Goal: Navigation & Orientation: Understand site structure

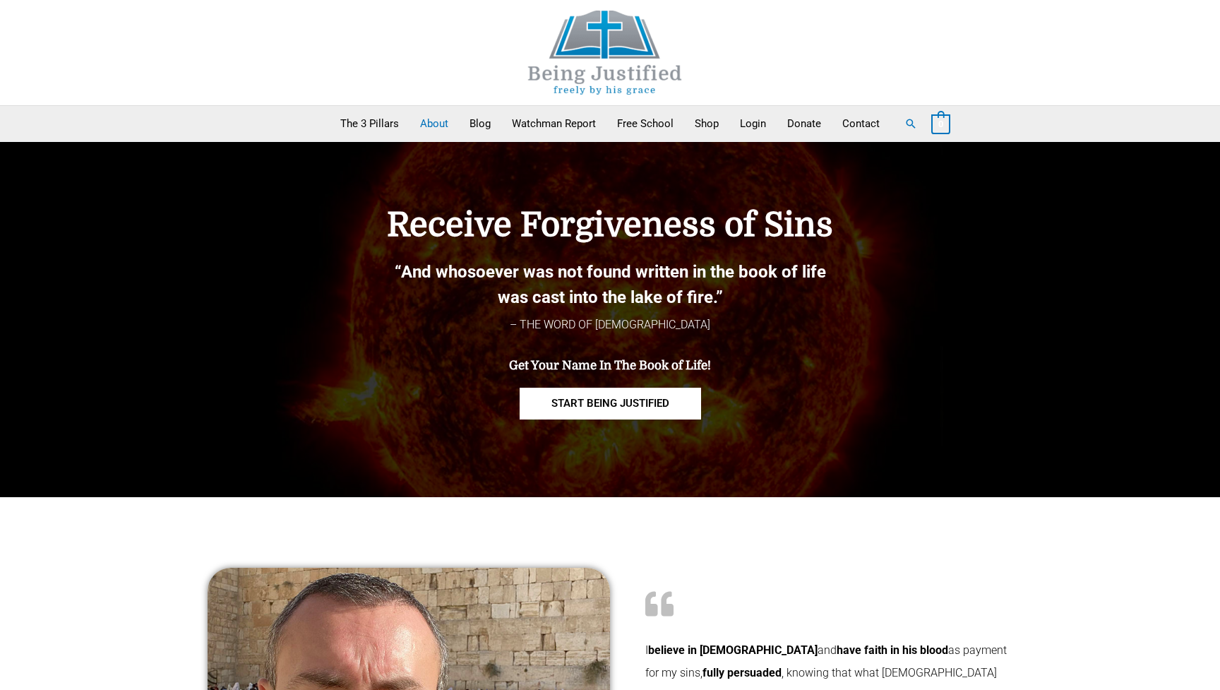
click at [440, 122] on link "About" at bounding box center [433, 123] width 49 height 35
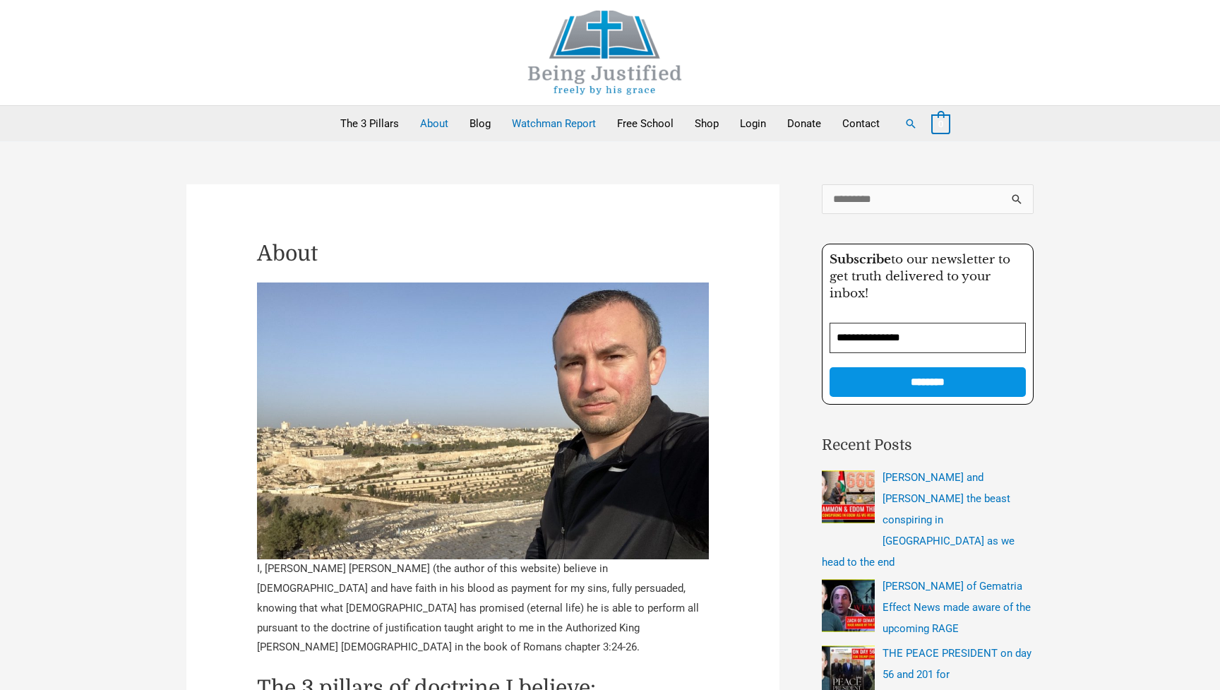
click at [536, 120] on link "Watchman Report" at bounding box center [553, 123] width 105 height 35
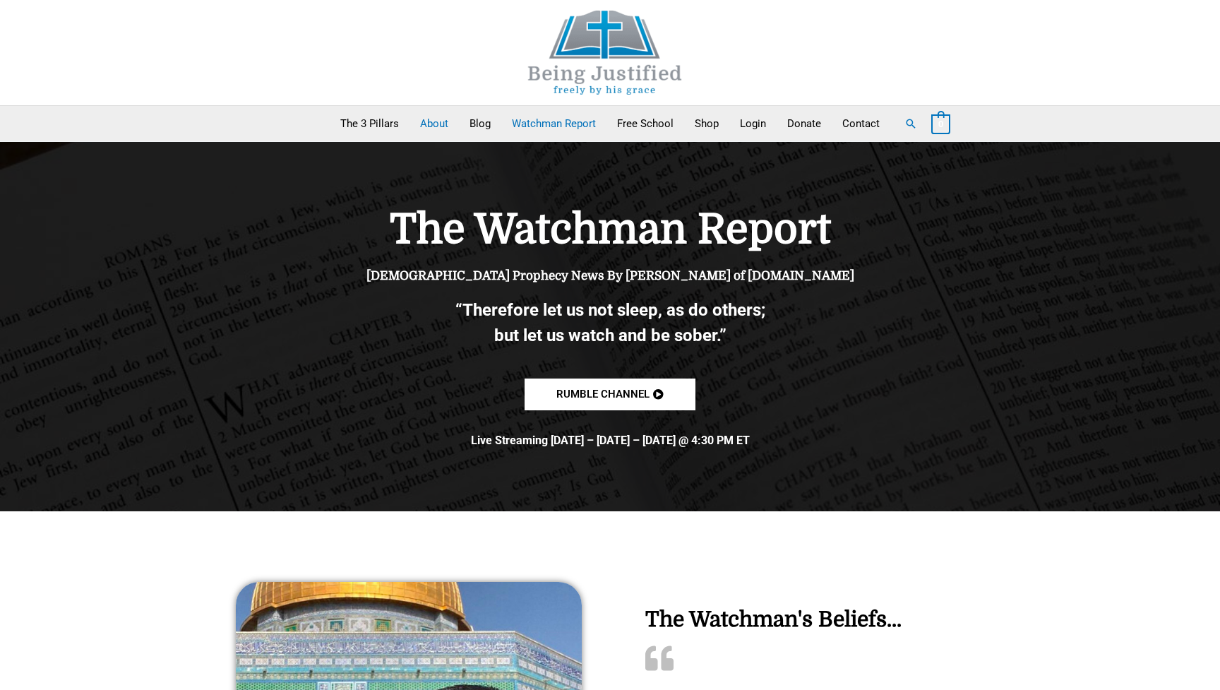
click at [434, 119] on link "About" at bounding box center [433, 123] width 49 height 35
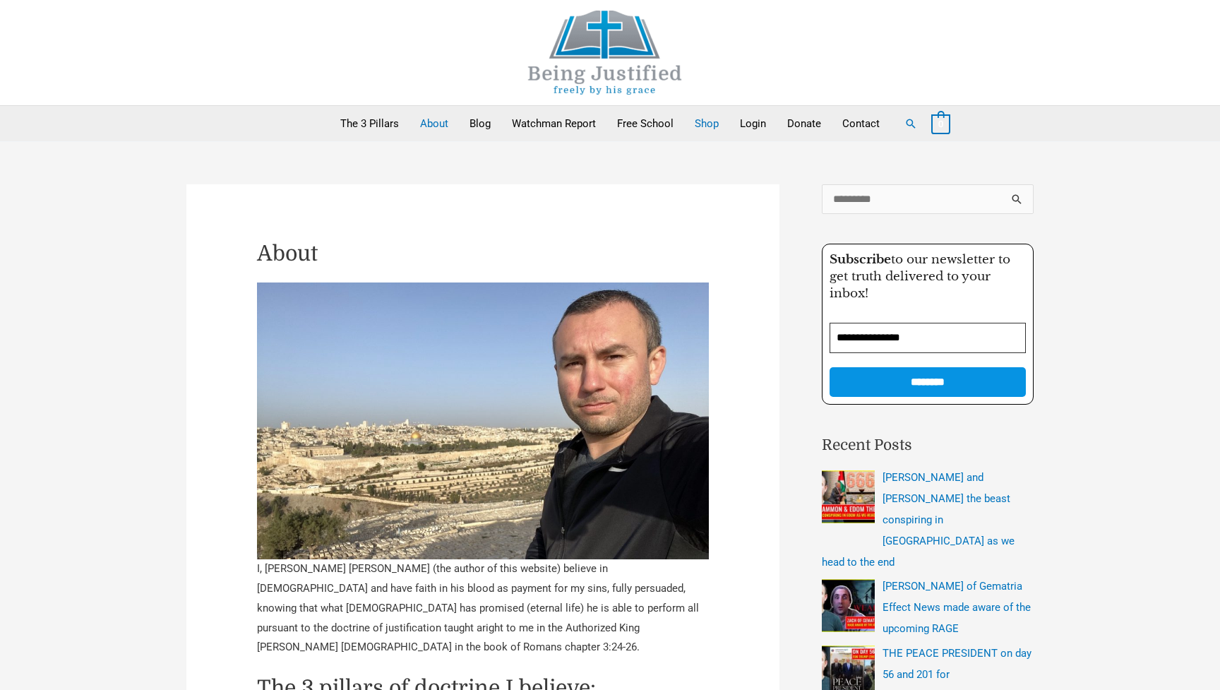
click at [702, 124] on link "Shop" at bounding box center [706, 123] width 45 height 35
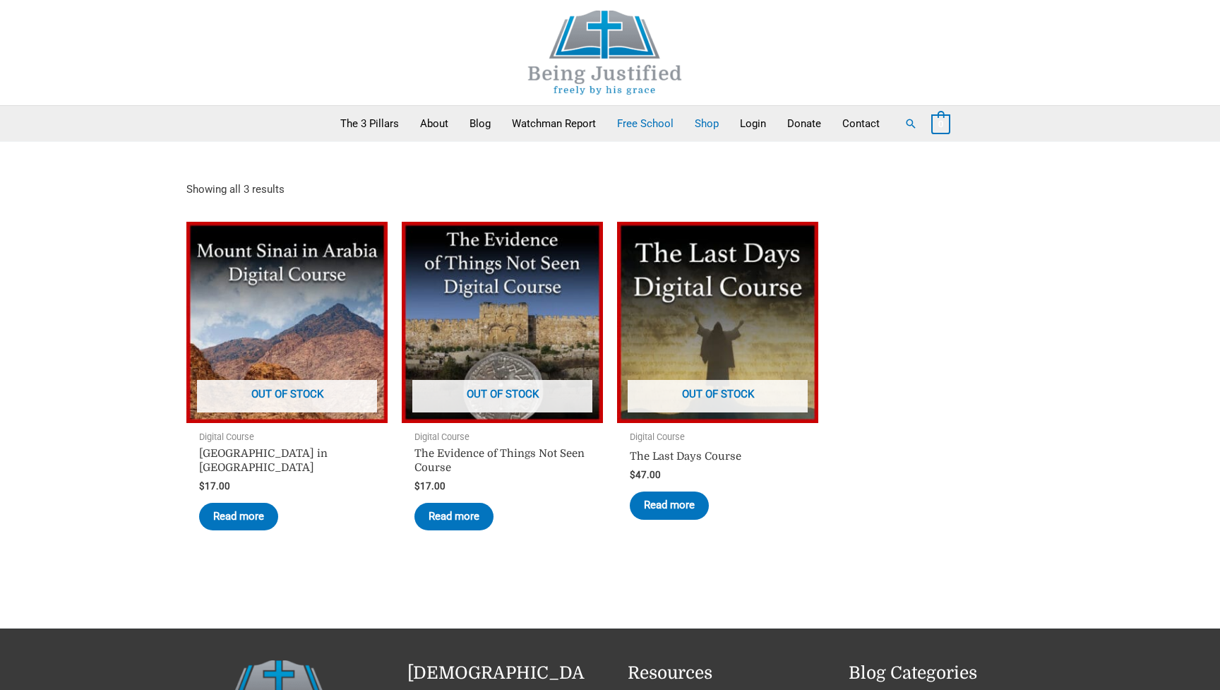
click at [650, 122] on link "Free School" at bounding box center [645, 123] width 78 height 35
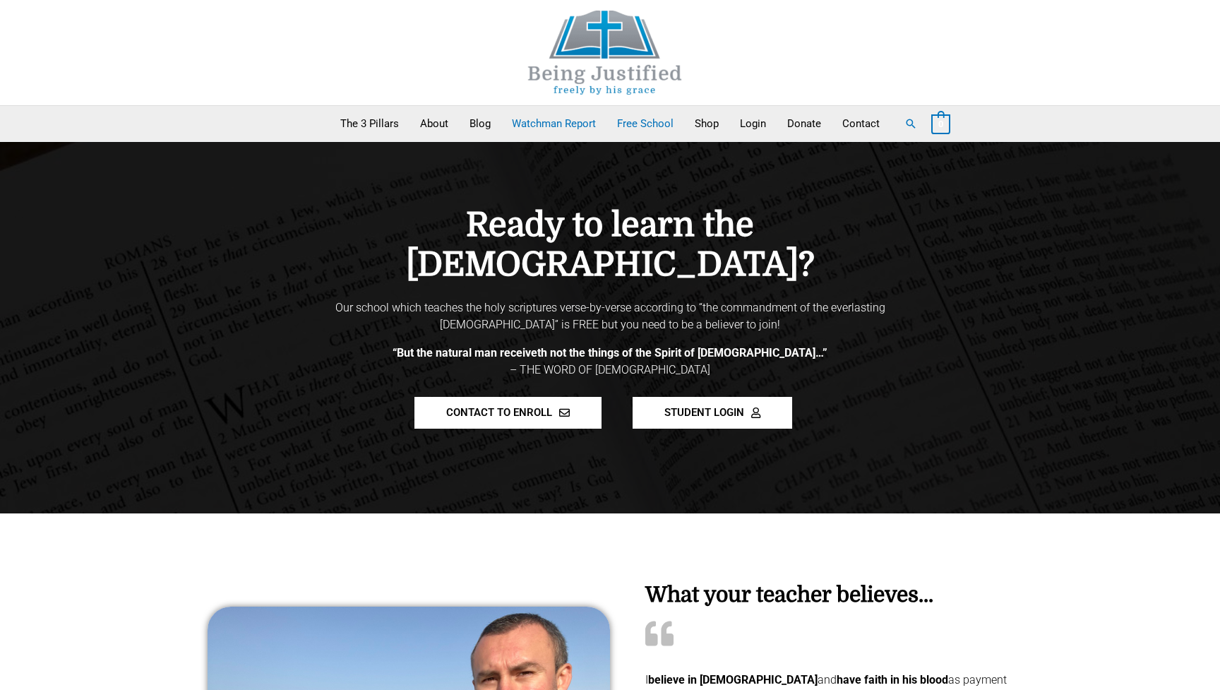
click at [563, 121] on link "Watchman Report" at bounding box center [553, 123] width 105 height 35
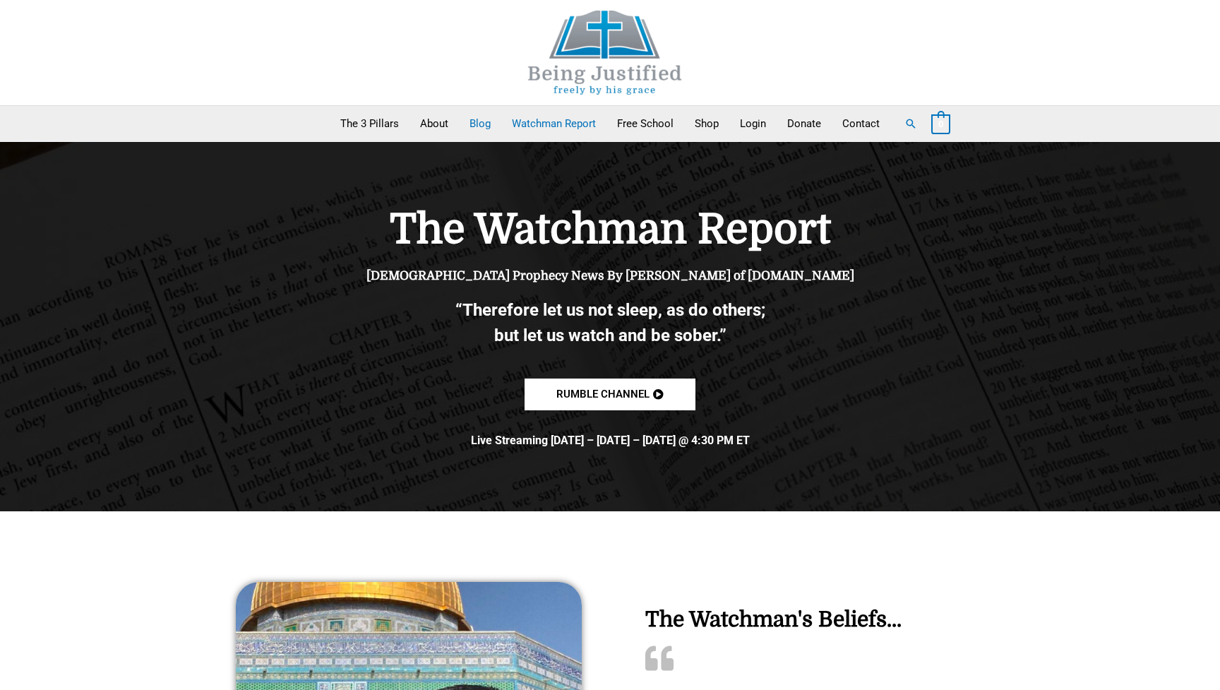
click at [479, 122] on link "Blog" at bounding box center [480, 123] width 42 height 35
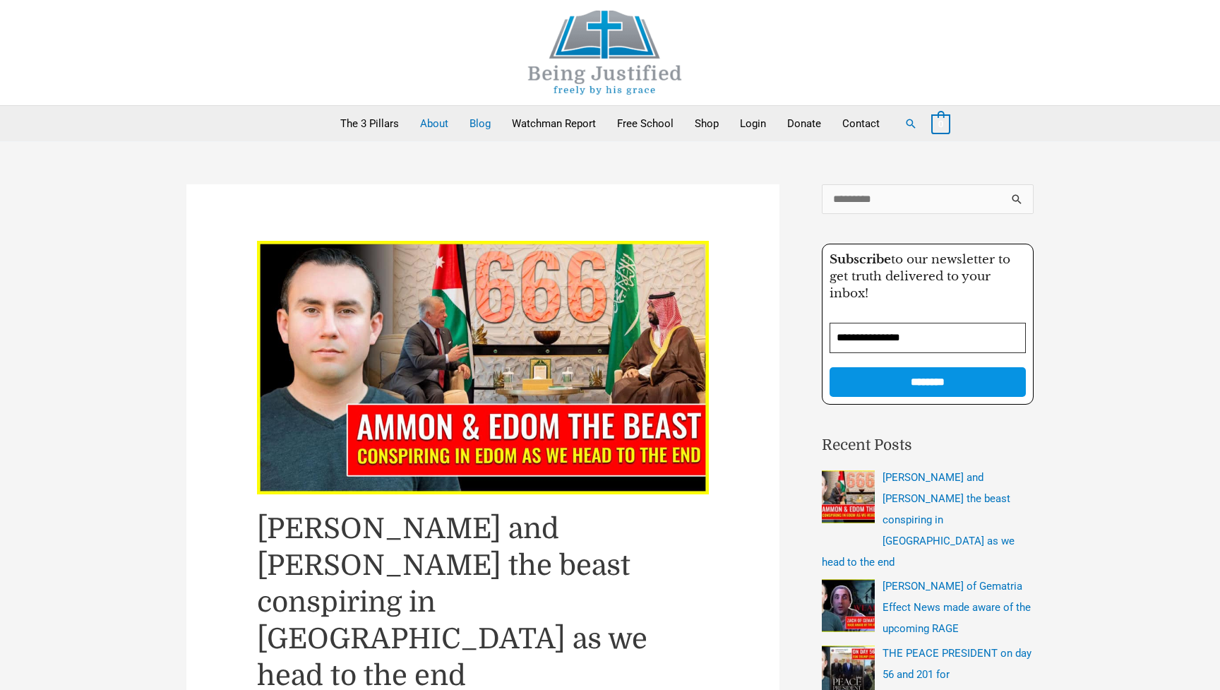
click at [441, 124] on link "About" at bounding box center [433, 123] width 49 height 35
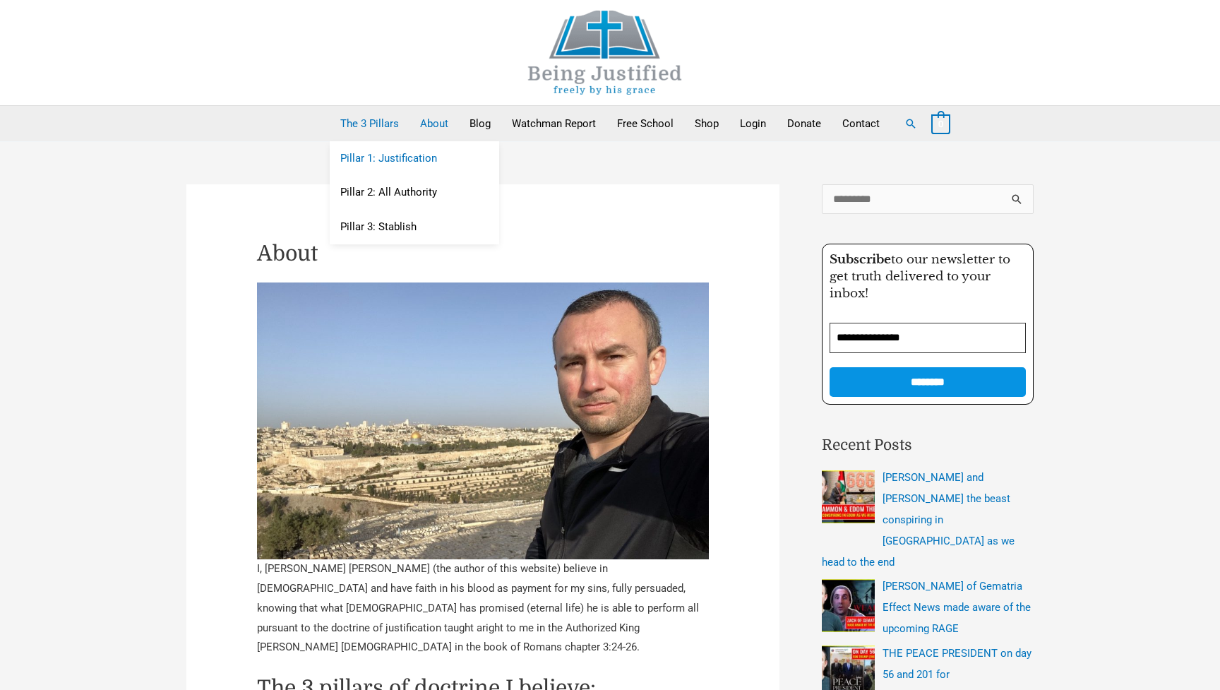
click at [378, 160] on link "Pillar 1: Justification" at bounding box center [414, 158] width 169 height 35
